Goal: Check status: Check status

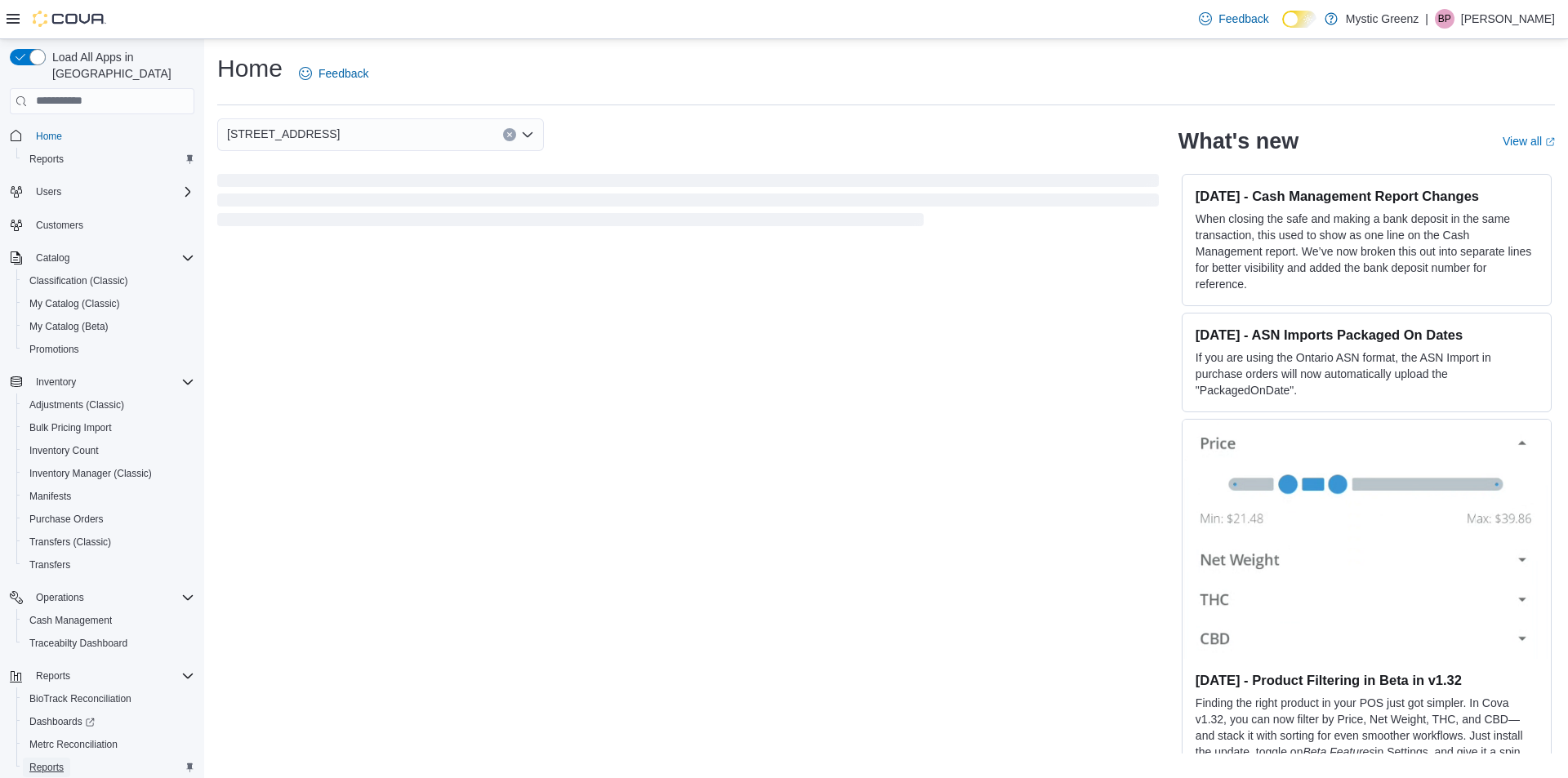
click at [36, 762] on span "Reports" at bounding box center [46, 768] width 35 height 13
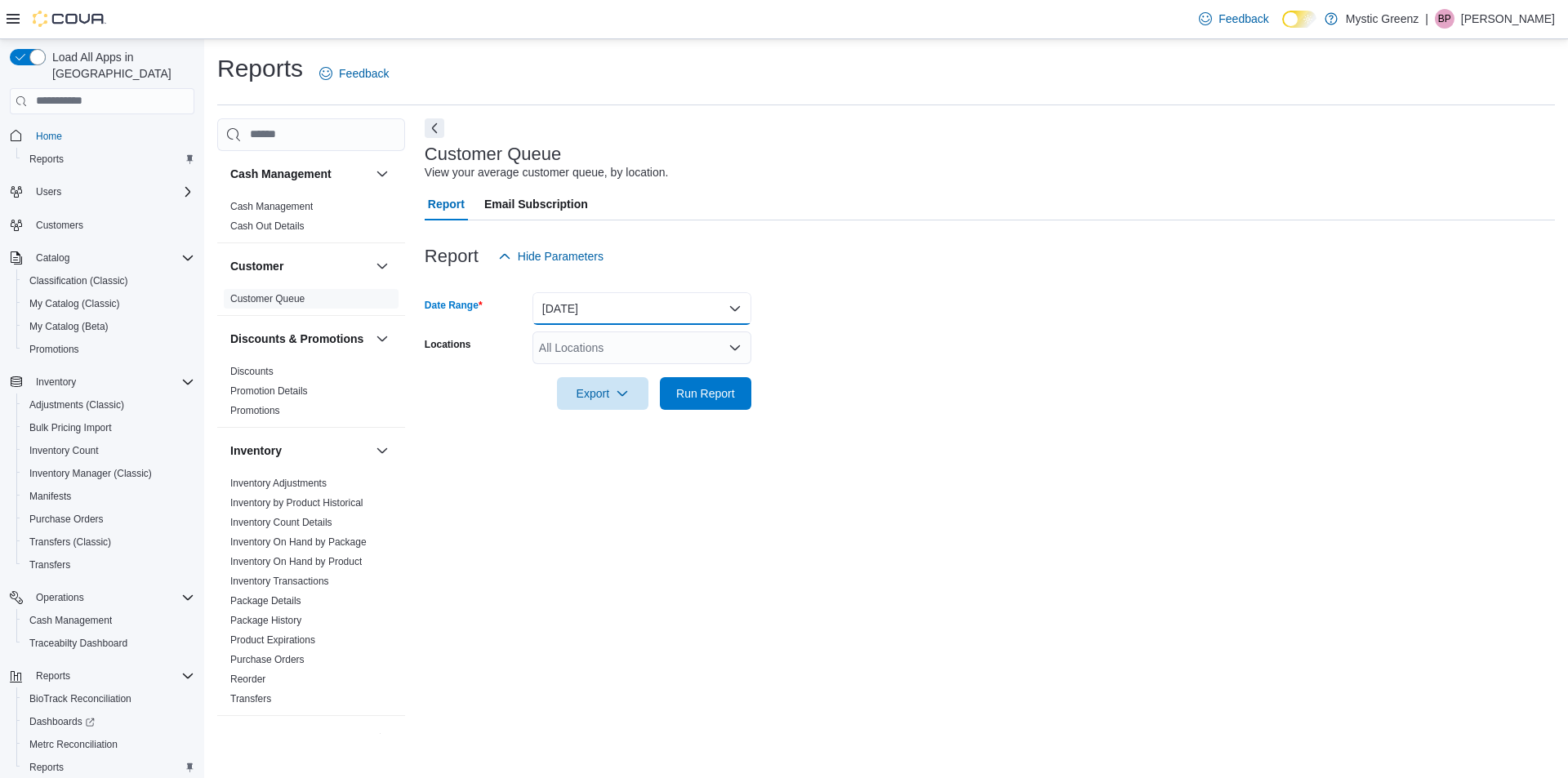
click at [735, 312] on button "[DATE]" at bounding box center [642, 309] width 219 height 33
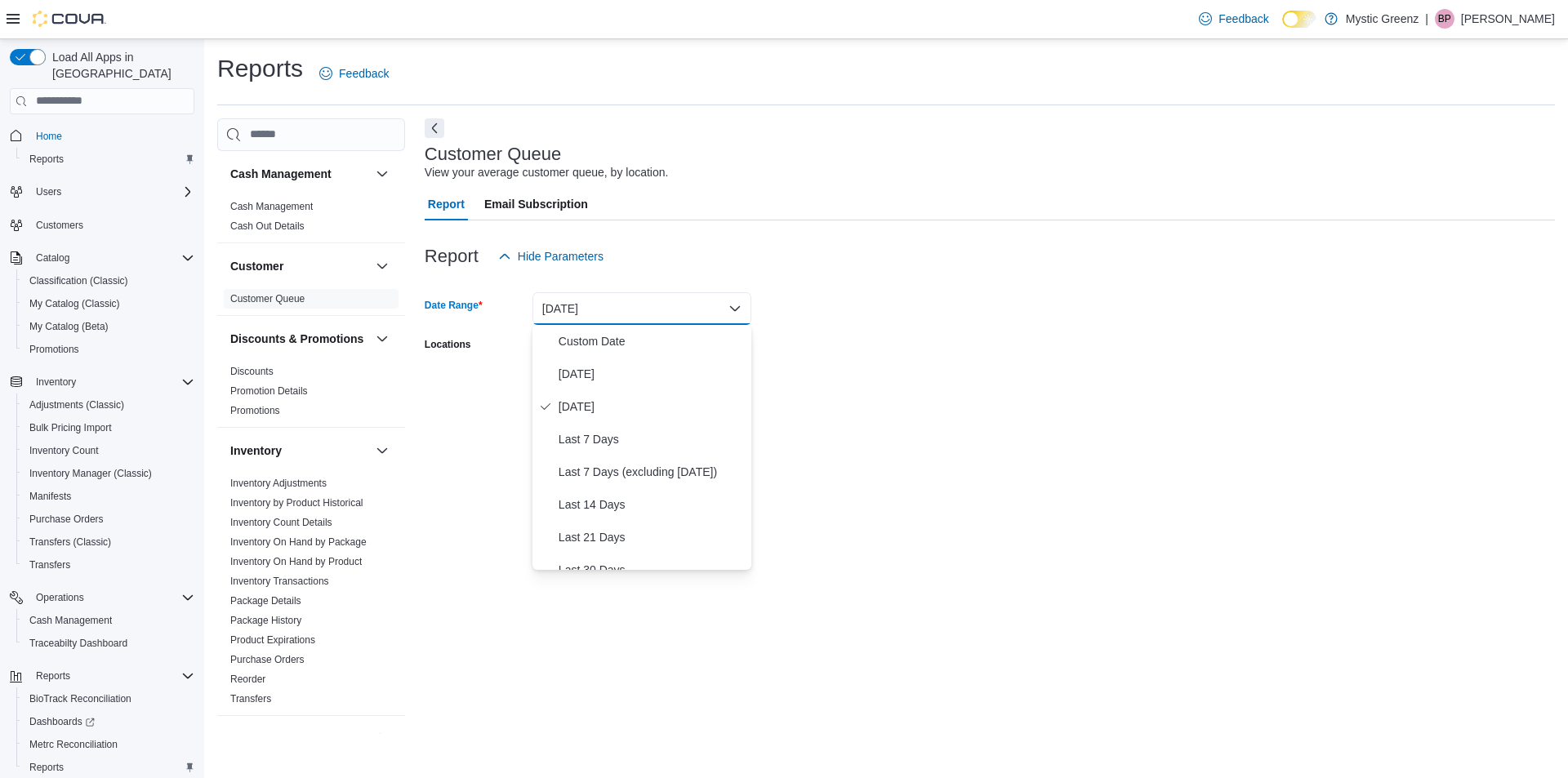
click at [735, 312] on button "[DATE]" at bounding box center [642, 309] width 219 height 33
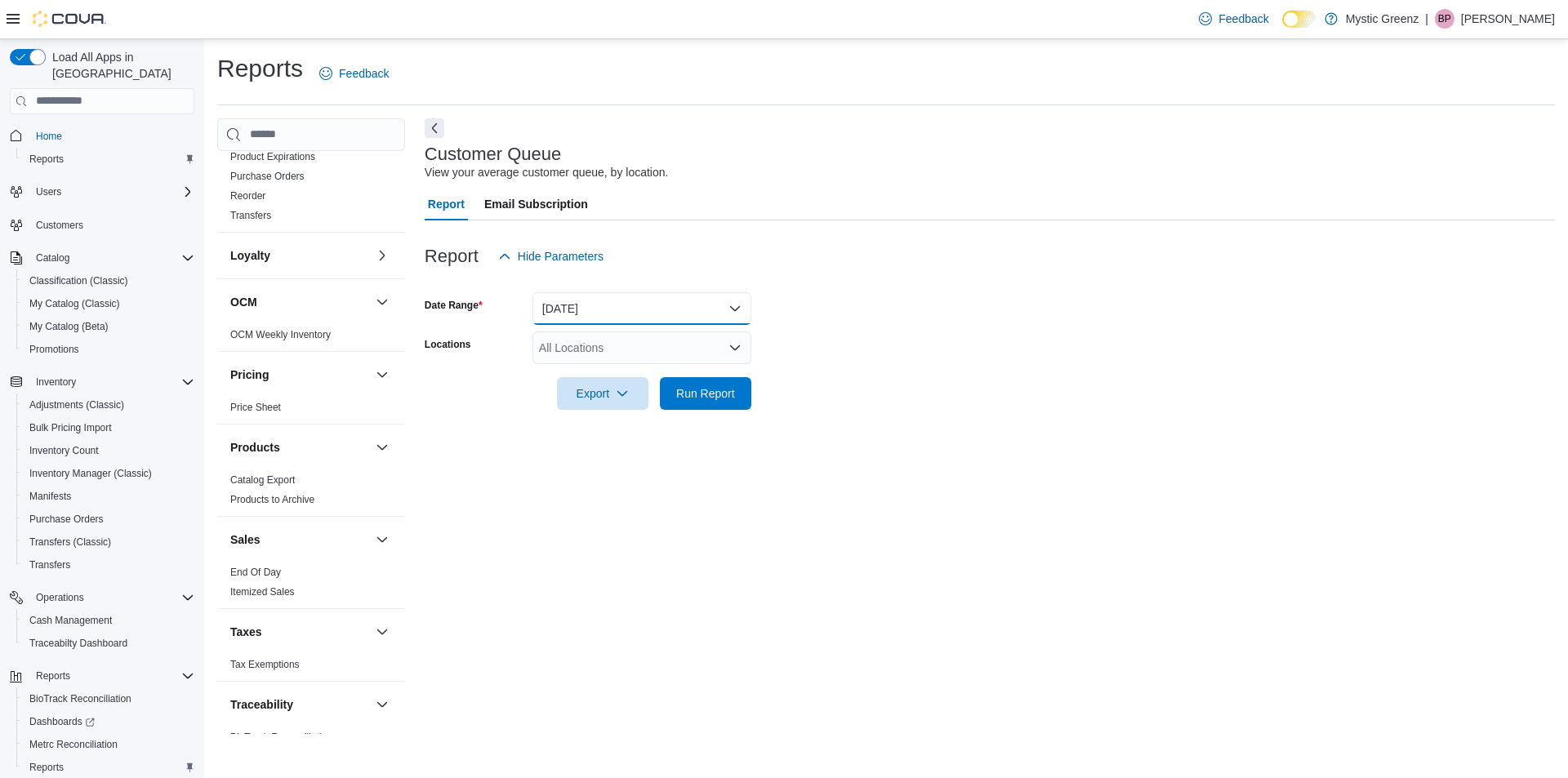
scroll to position [492, 0]
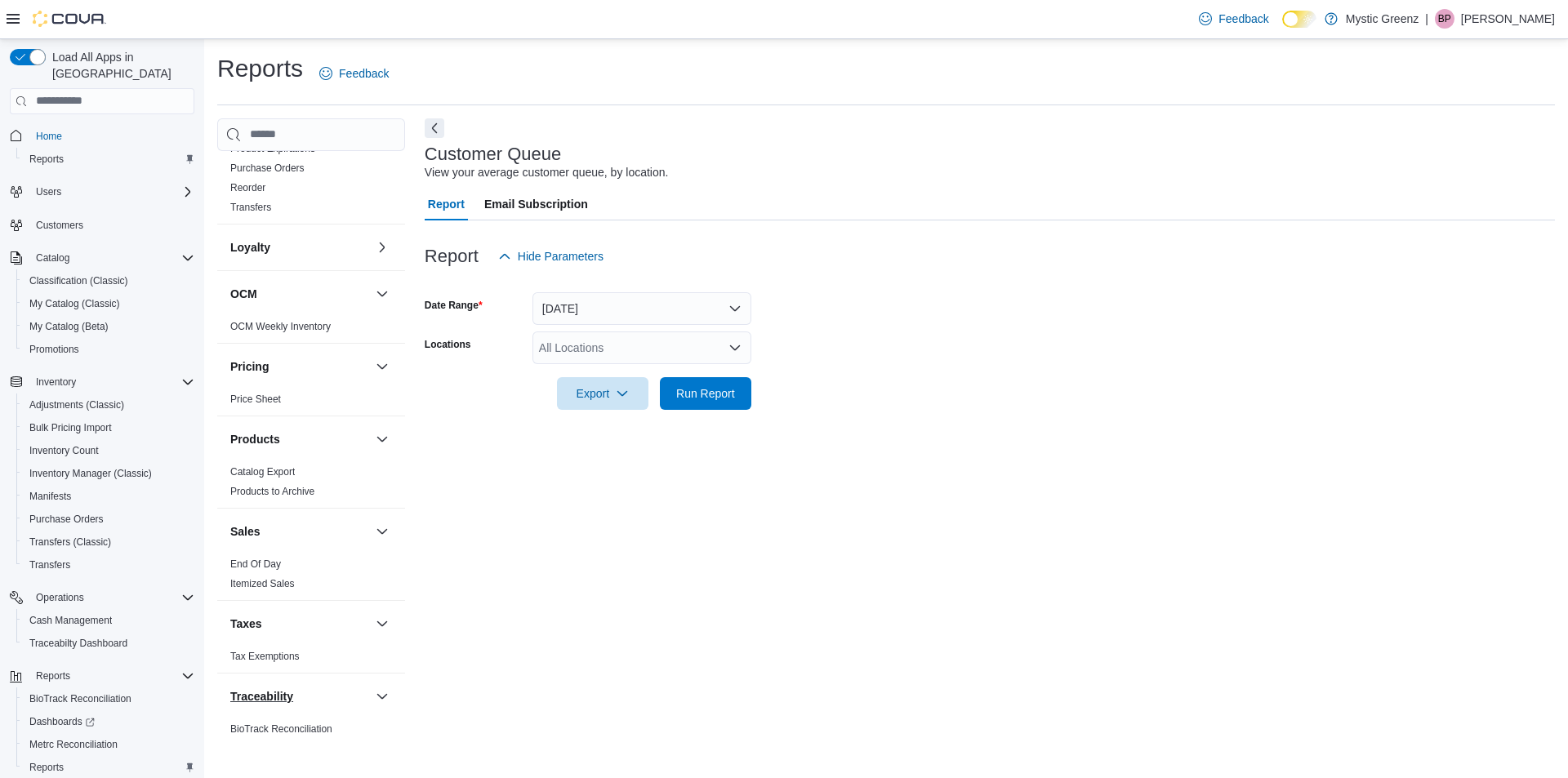
click at [340, 701] on div "Traceability" at bounding box center [311, 697] width 188 height 46
click at [251, 193] on link "Reorder" at bounding box center [248, 188] width 36 height 12
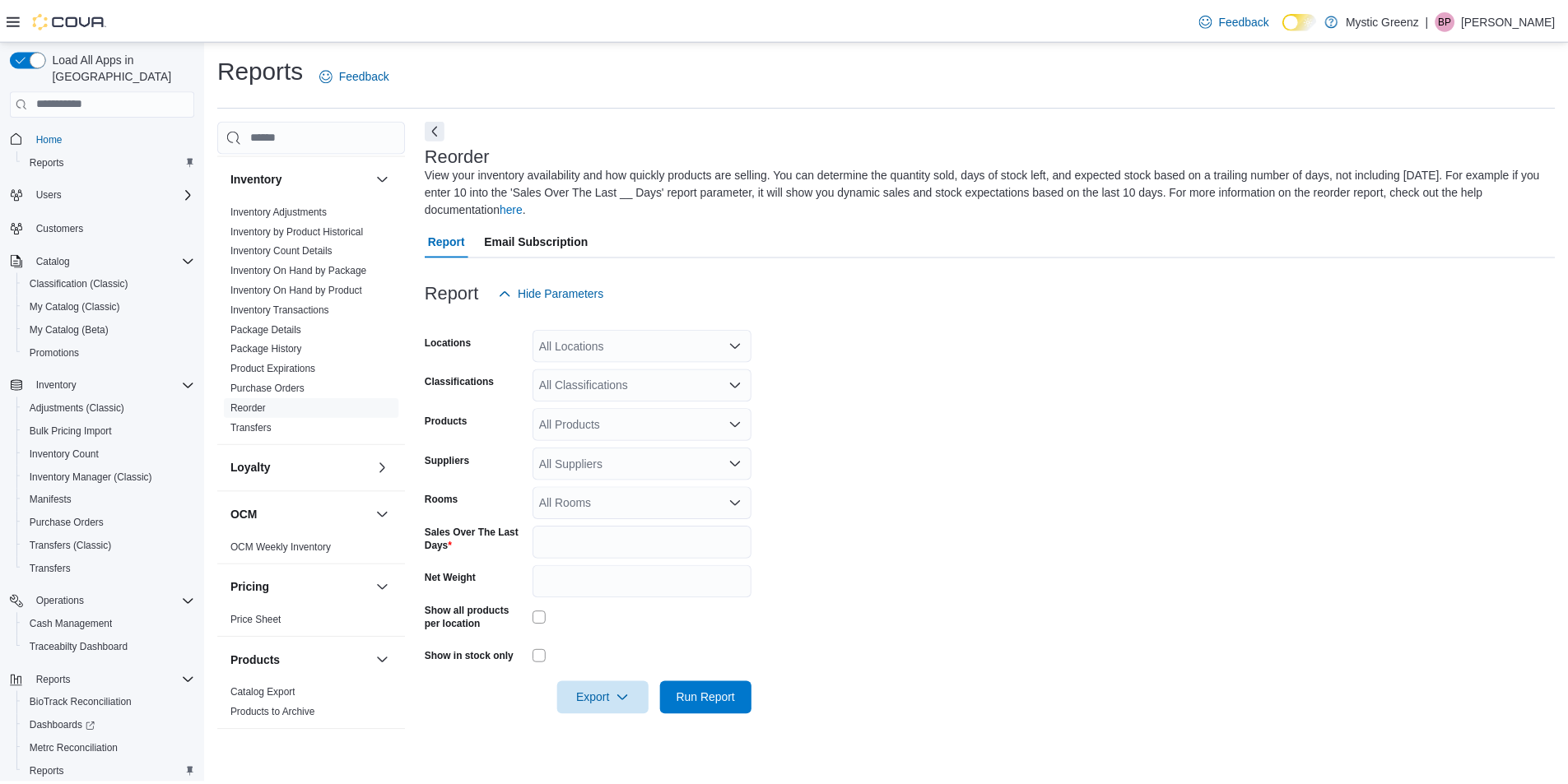
scroll to position [275, 0]
click at [308, 376] on link "Product Expirations" at bounding box center [275, 370] width 85 height 12
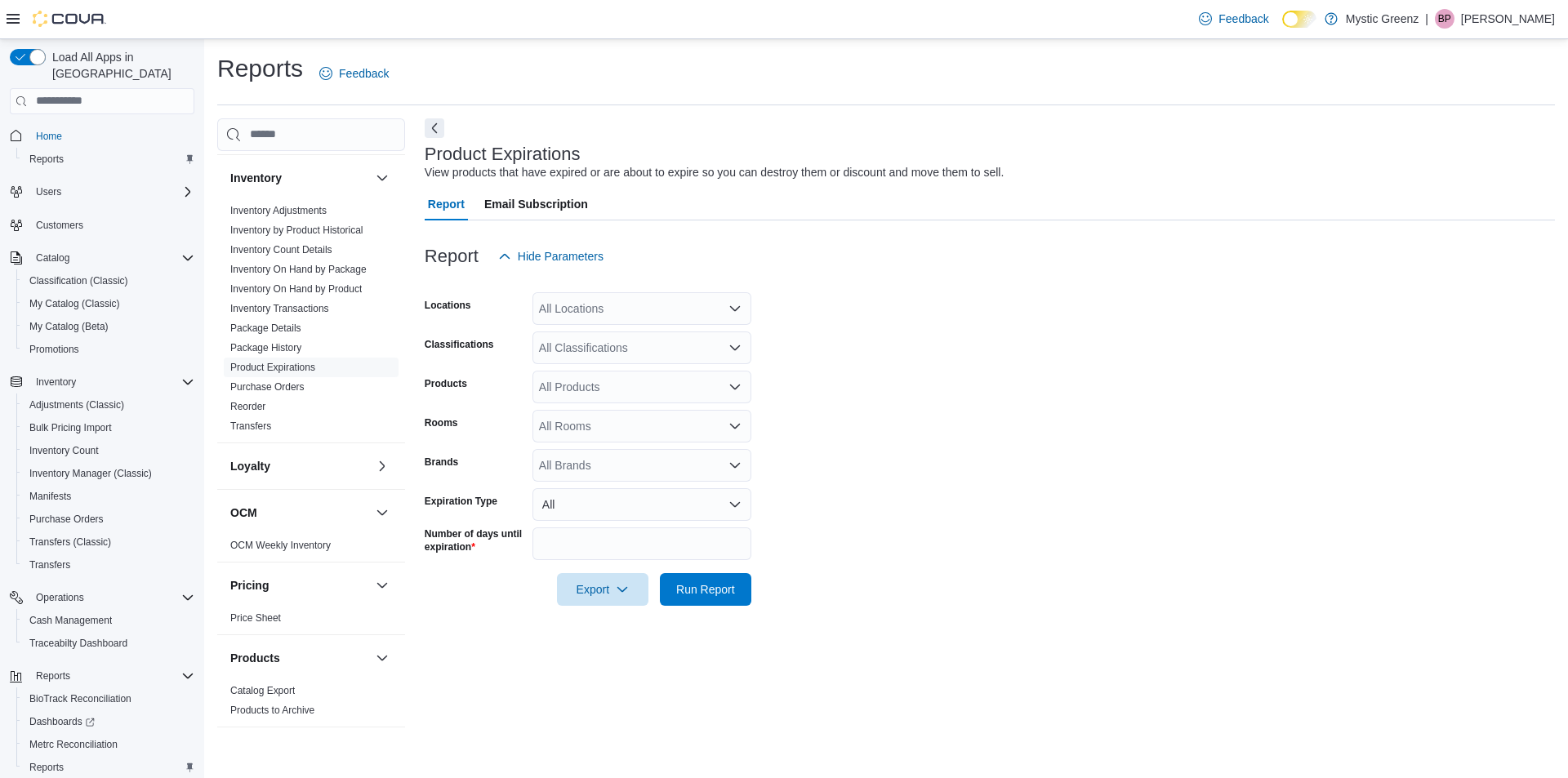
click at [669, 297] on div "All Locations" at bounding box center [642, 309] width 219 height 33
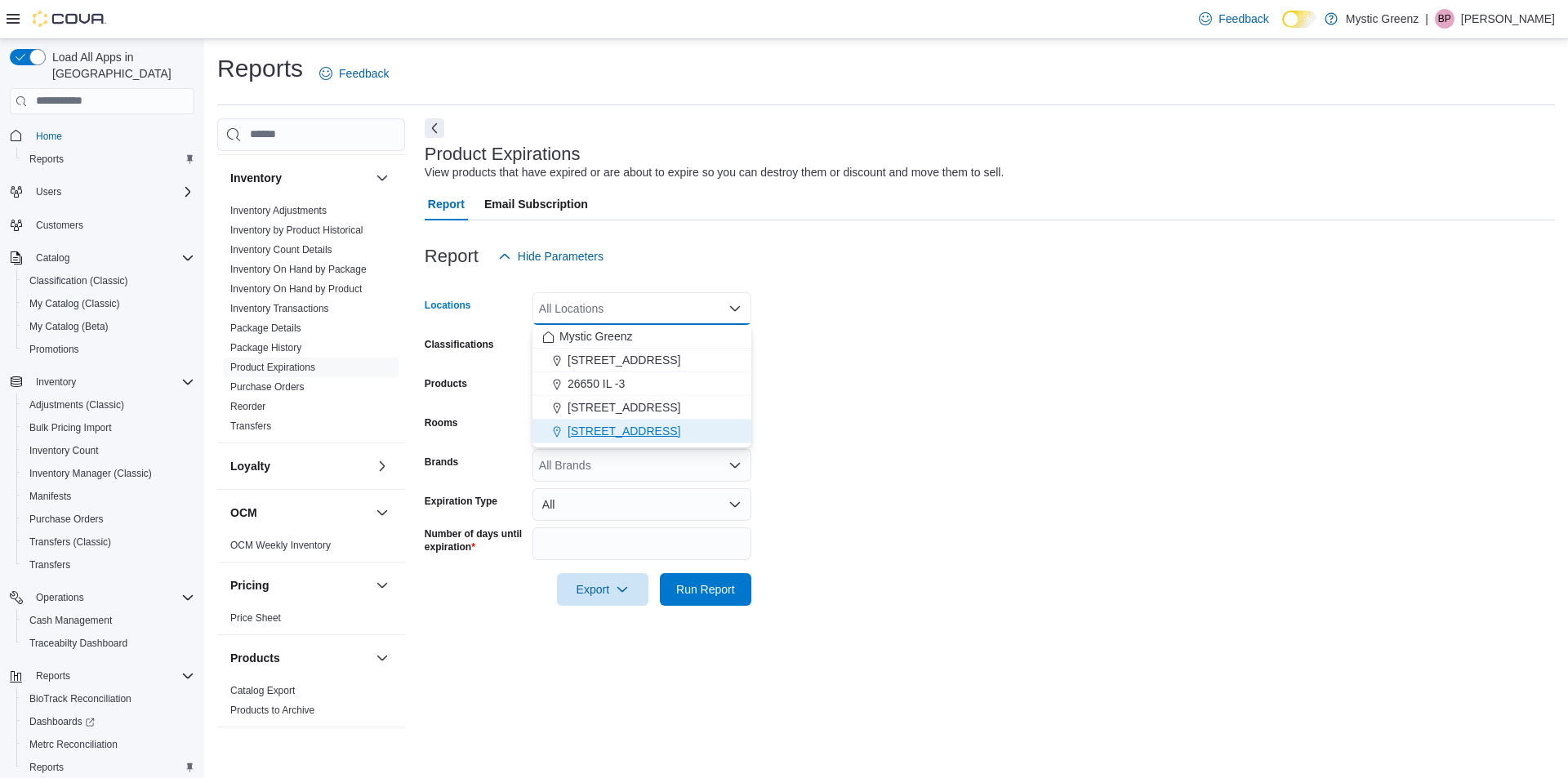
click at [630, 431] on span "[STREET_ADDRESS]" at bounding box center [624, 431] width 113 height 16
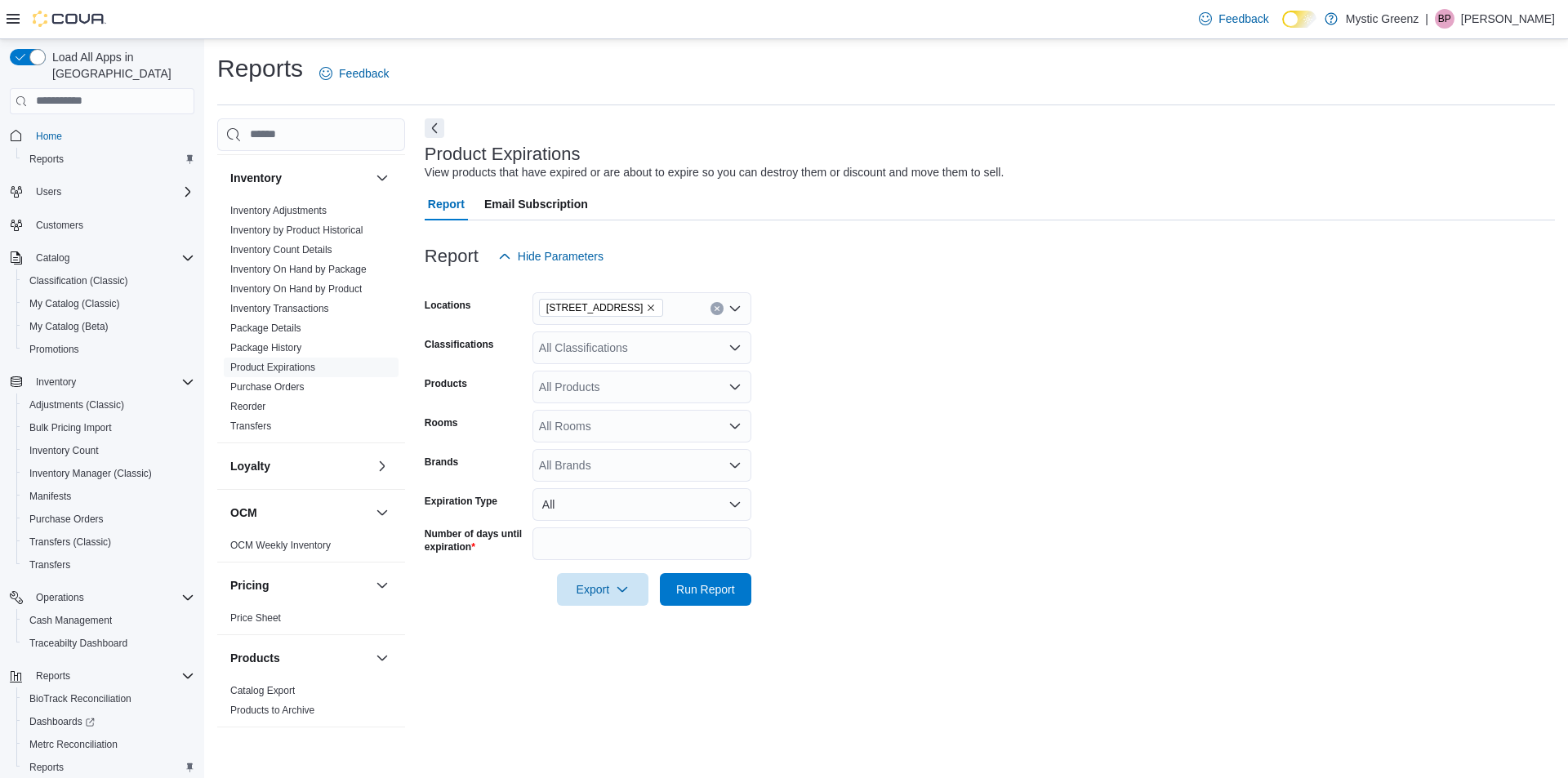
click at [934, 379] on form "Locations [STREET_ADDRESS] Classifications All Classifications Products All Pro…" at bounding box center [989, 439] width 1130 height 333
click at [692, 607] on div at bounding box center [989, 616] width 1130 height 19
click at [690, 591] on span "Run Report" at bounding box center [706, 589] width 58 height 16
